Goal: Information Seeking & Learning: Find specific page/section

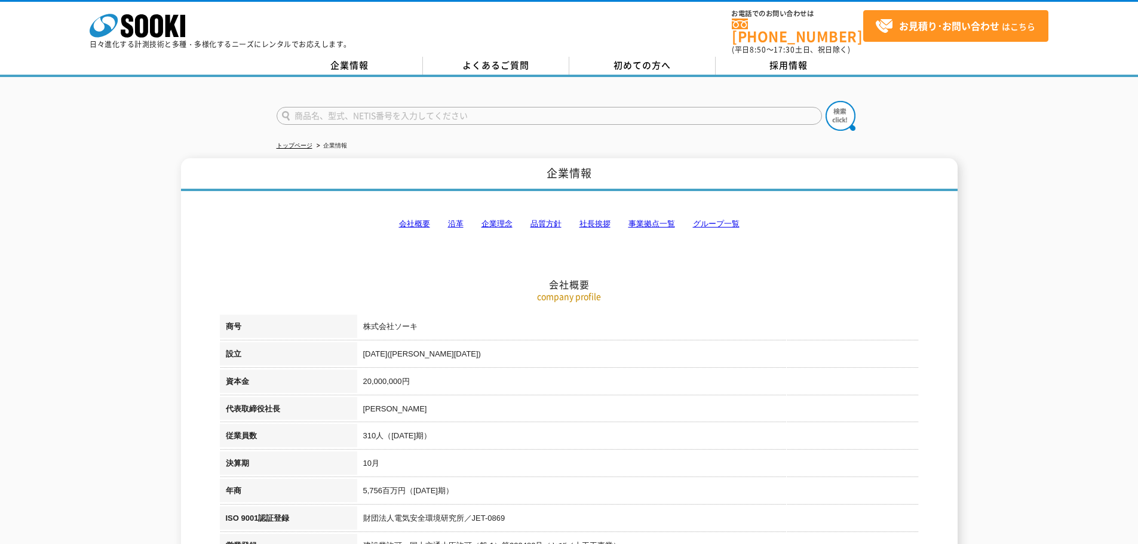
drag, startPoint x: 0, startPoint y: 0, endPoint x: 357, endPoint y: 113, distance: 374.7
click at [357, 113] on input "text" at bounding box center [549, 116] width 545 height 18
type input "G-cam"
click at [826, 101] on button at bounding box center [841, 116] width 30 height 30
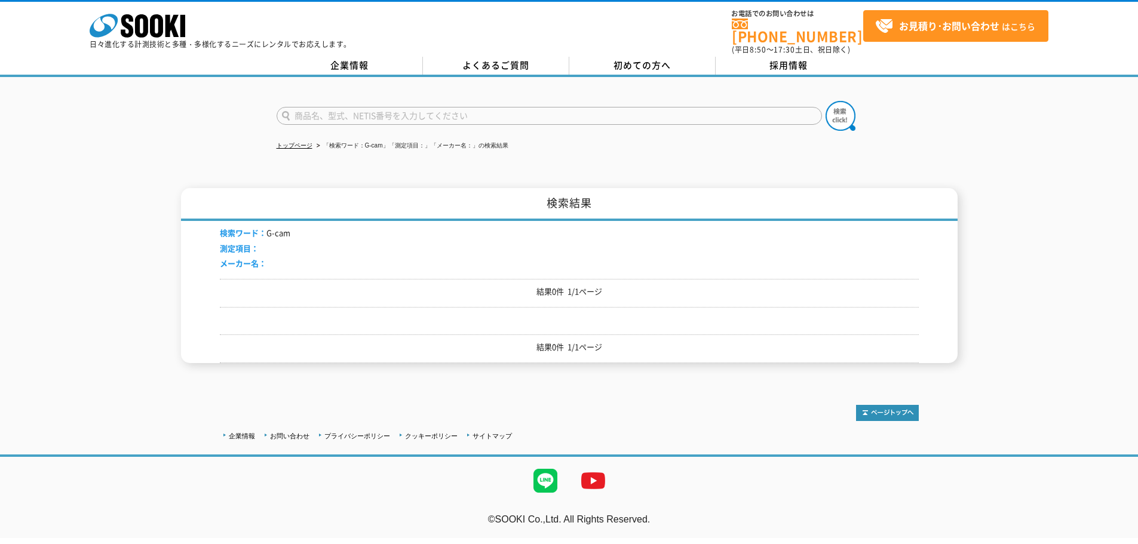
click at [350, 112] on input "text" at bounding box center [549, 116] width 545 height 18
type input "G-"
click at [826, 101] on button at bounding box center [841, 116] width 30 height 30
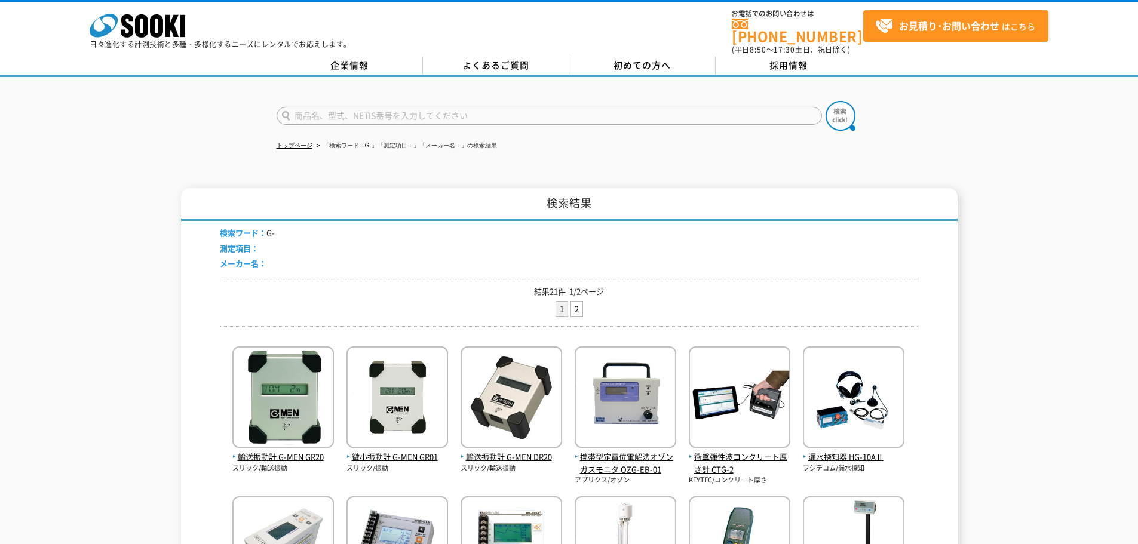
click at [349, 109] on input "text" at bounding box center [549, 116] width 545 height 18
type input "G-cam"
click at [826, 101] on button at bounding box center [841, 116] width 30 height 30
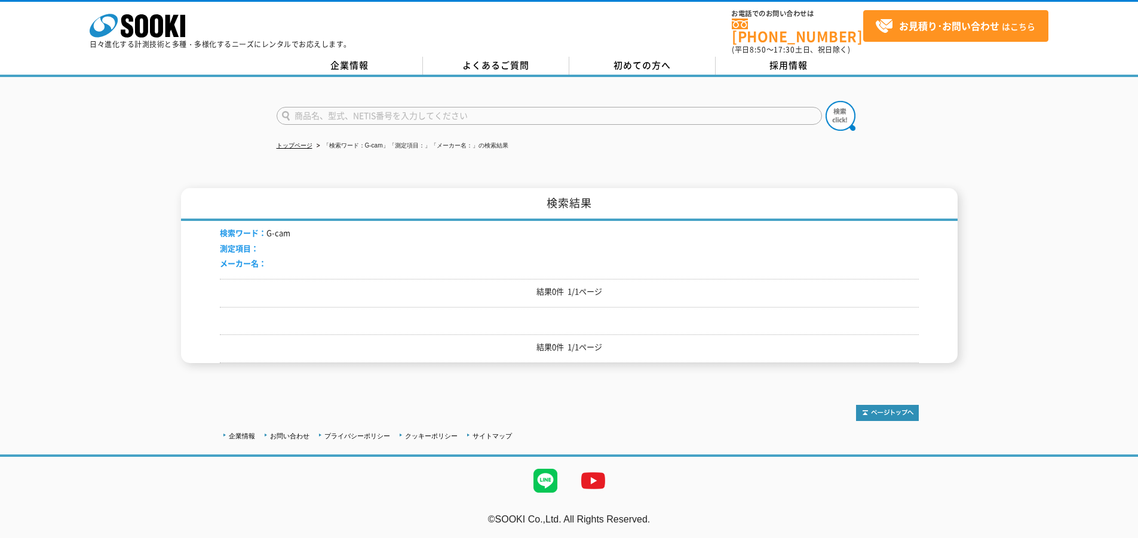
click at [371, 115] on input "text" at bounding box center [549, 116] width 545 height 18
type input "G"
click at [826, 101] on button at bounding box center [841, 116] width 30 height 30
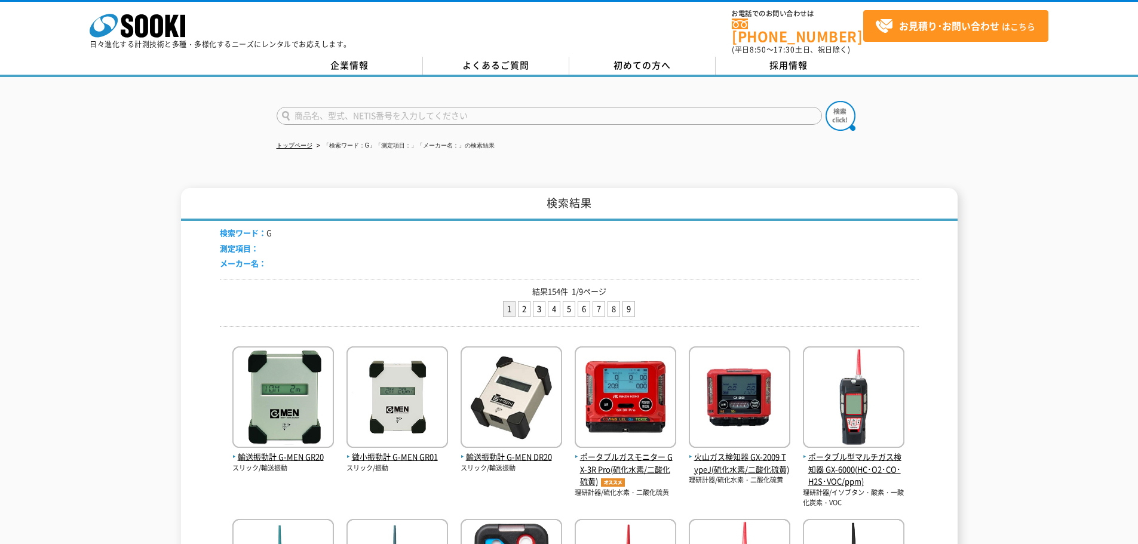
click at [443, 122] on form at bounding box center [570, 117] width 586 height 33
click at [445, 116] on input "text" at bounding box center [549, 116] width 545 height 18
type input "クラウド監視"
click at [826, 101] on button at bounding box center [841, 116] width 30 height 30
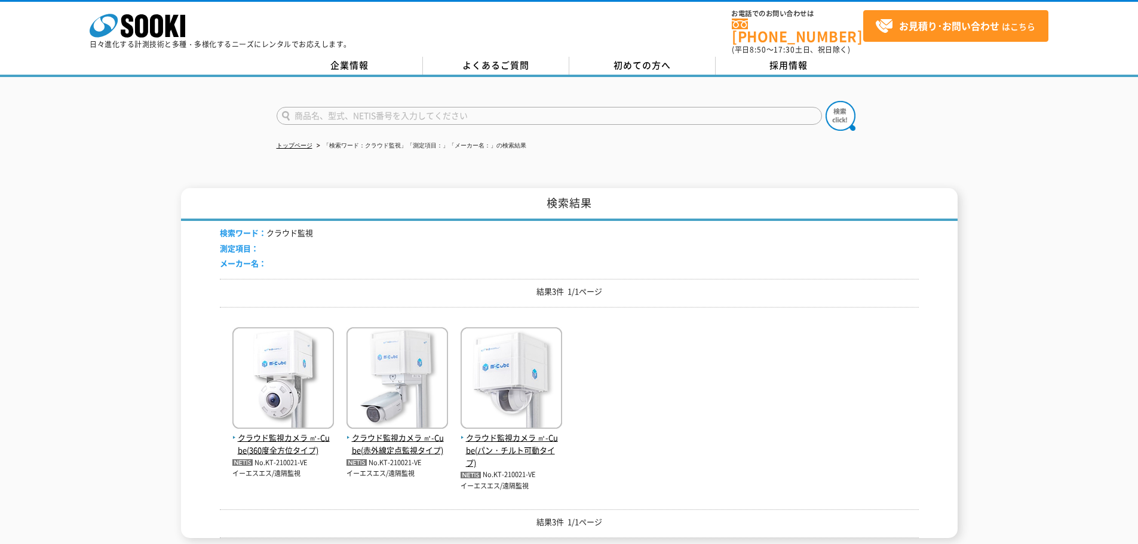
click at [348, 113] on input "text" at bounding box center [549, 116] width 545 height 18
type input "か"
type input "cam"
click at [832, 111] on img at bounding box center [841, 116] width 30 height 30
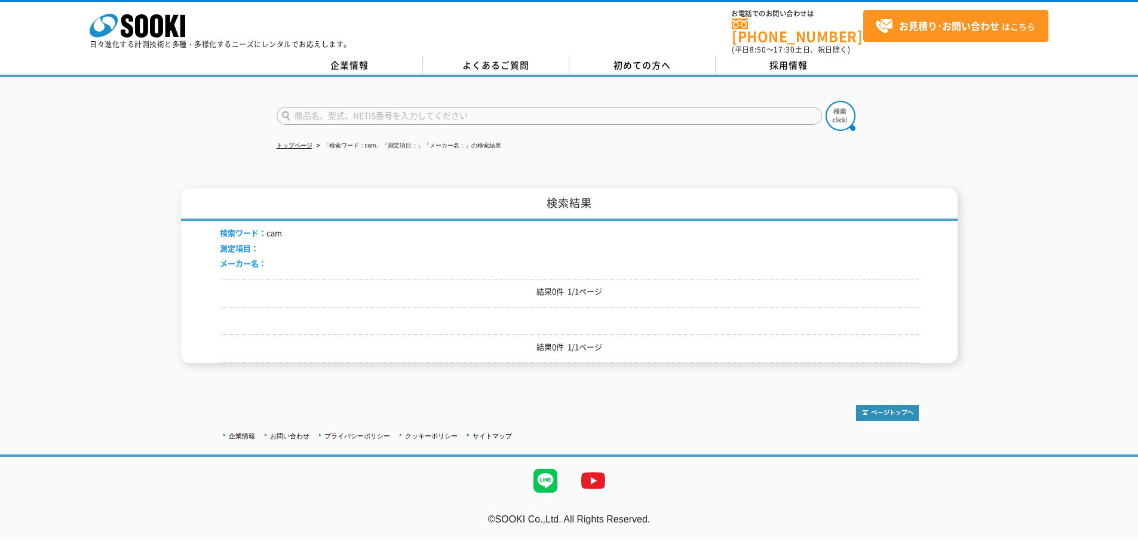
click at [470, 115] on input "text" at bounding box center [549, 116] width 545 height 18
type input "Cam"
click at [396, 111] on input "text" at bounding box center [549, 116] width 545 height 18
type input "商品名、型式、NETIS番号を入力してください"
click at [826, 101] on button at bounding box center [841, 116] width 30 height 30
